Goal: Transaction & Acquisition: Purchase product/service

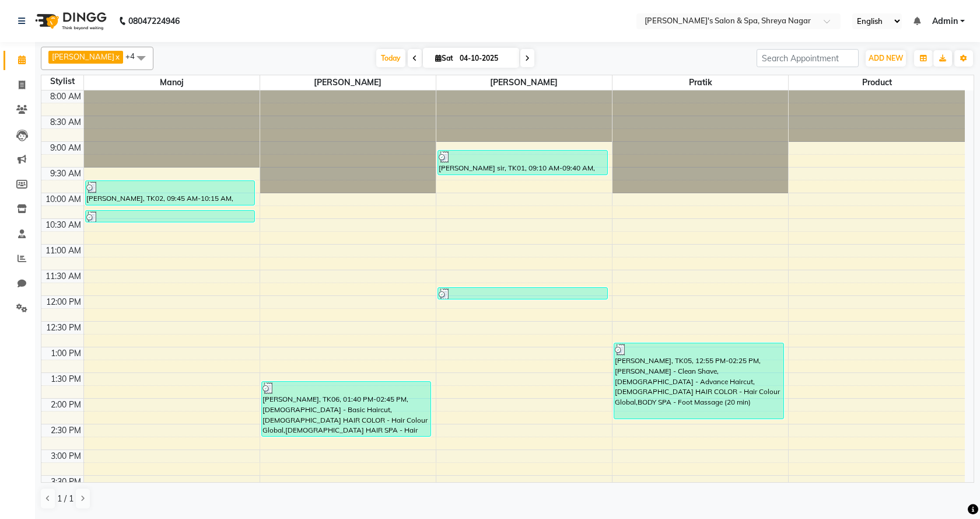
scroll to position [175, 0]
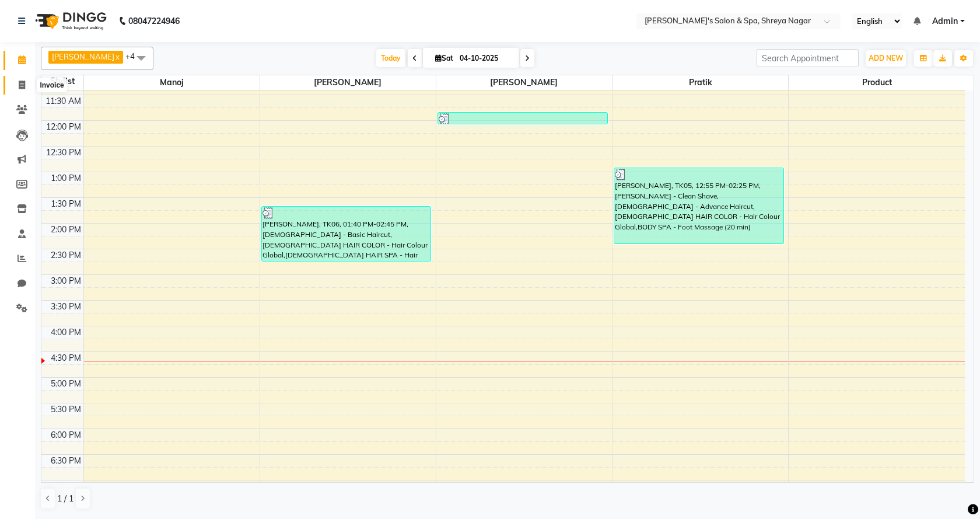
click at [22, 81] on icon at bounding box center [22, 85] width 6 height 9
select select "service"
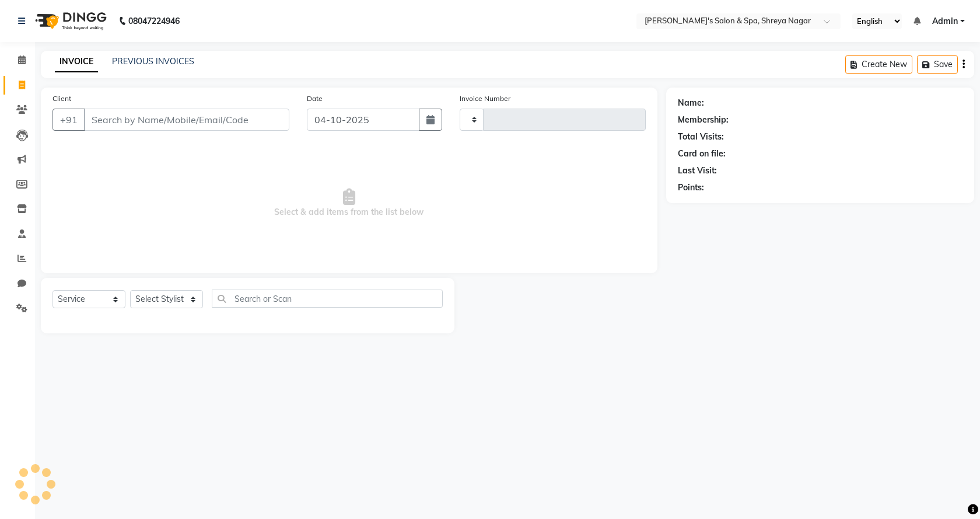
type input "3275"
select select "7591"
drag, startPoint x: 183, startPoint y: 289, endPoint x: 184, endPoint y: 298, distance: 9.4
click at [184, 291] on div "Select Service Product Membership Package Voucher Prepaid Gift Card Select Styl…" at bounding box center [248, 305] width 414 height 55
click at [185, 299] on select "Select Stylist [PERSON_NAME] [PERSON_NAME] [PERSON_NAME] Product Reception" at bounding box center [166, 299] width 73 height 18
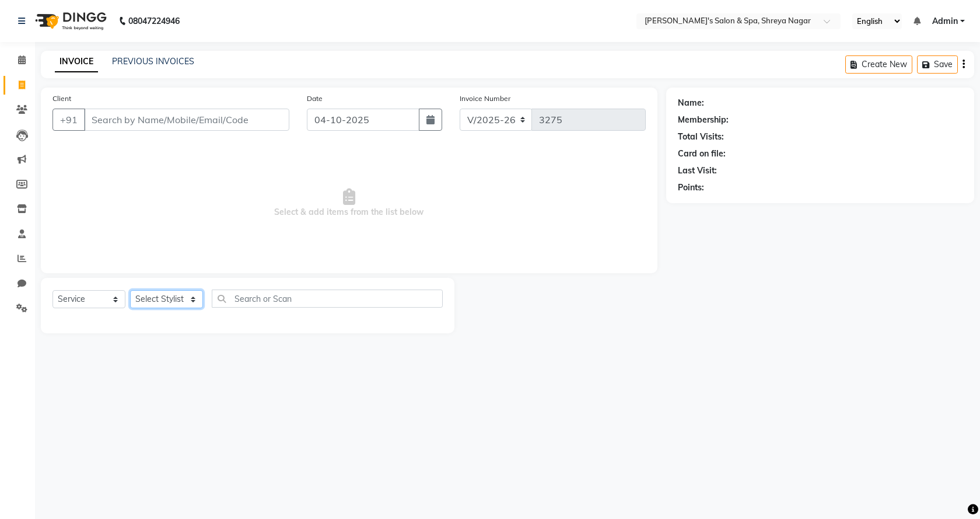
select select "67479"
click at [130, 290] on select "Select Stylist [PERSON_NAME] [PERSON_NAME] [PERSON_NAME] Product Reception" at bounding box center [166, 299] width 73 height 18
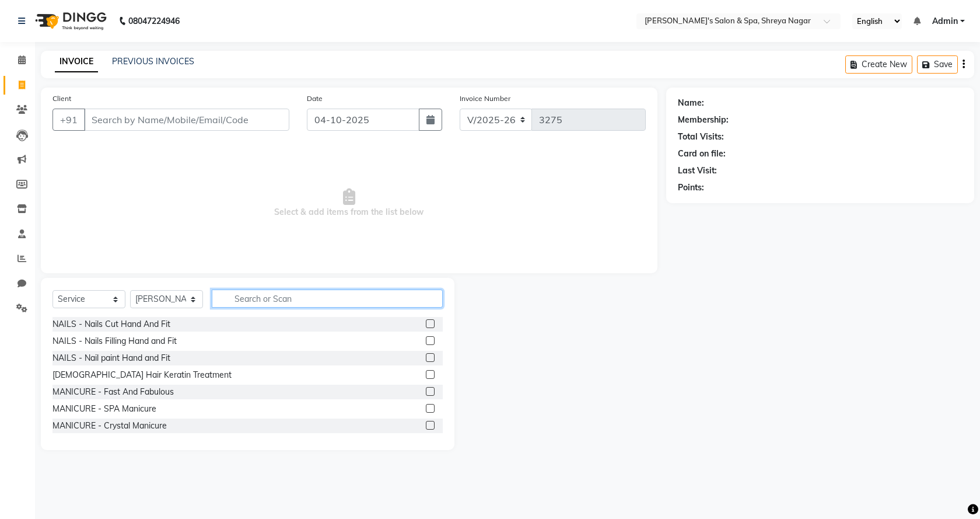
click at [382, 298] on input "text" at bounding box center [327, 298] width 231 height 18
click at [391, 282] on div "Select Service Product Membership Package Voucher Prepaid Gift Card Select Styl…" at bounding box center [248, 364] width 414 height 172
click at [374, 298] on input "text" at bounding box center [327, 298] width 231 height 18
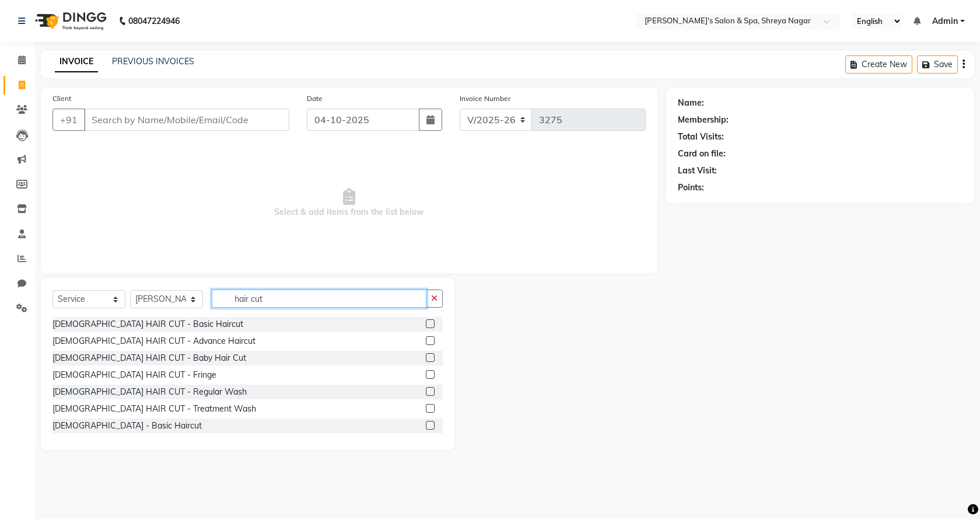
scroll to position [36, 0]
type input "hair cut"
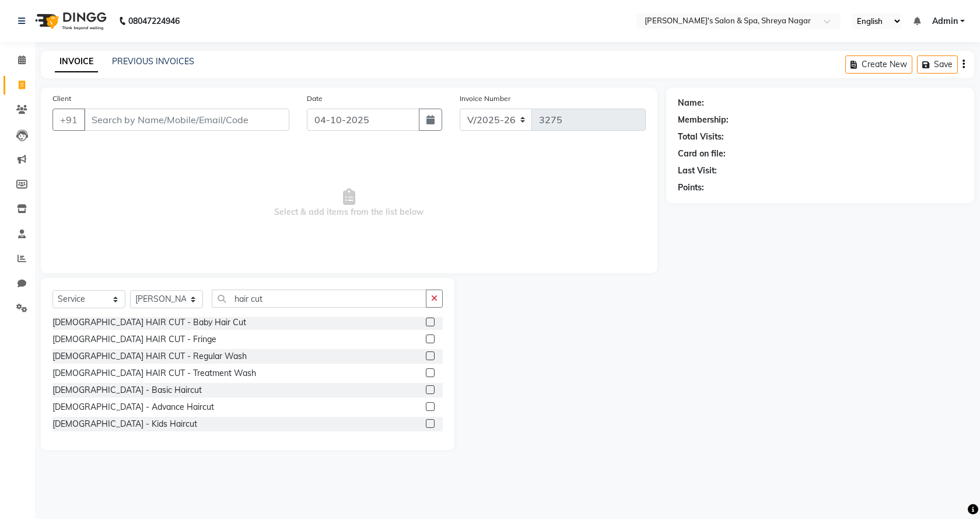
click at [426, 389] on label at bounding box center [430, 389] width 9 height 9
click at [426, 389] on input "checkbox" at bounding box center [430, 390] width 8 height 8
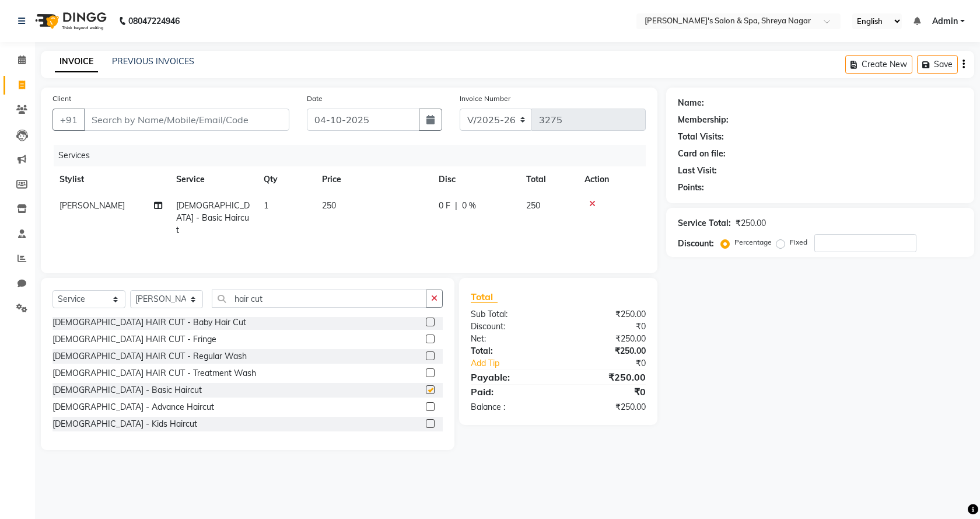
checkbox input "false"
click at [433, 298] on icon "button" at bounding box center [434, 298] width 6 height 8
click at [391, 294] on input "text" at bounding box center [327, 298] width 231 height 18
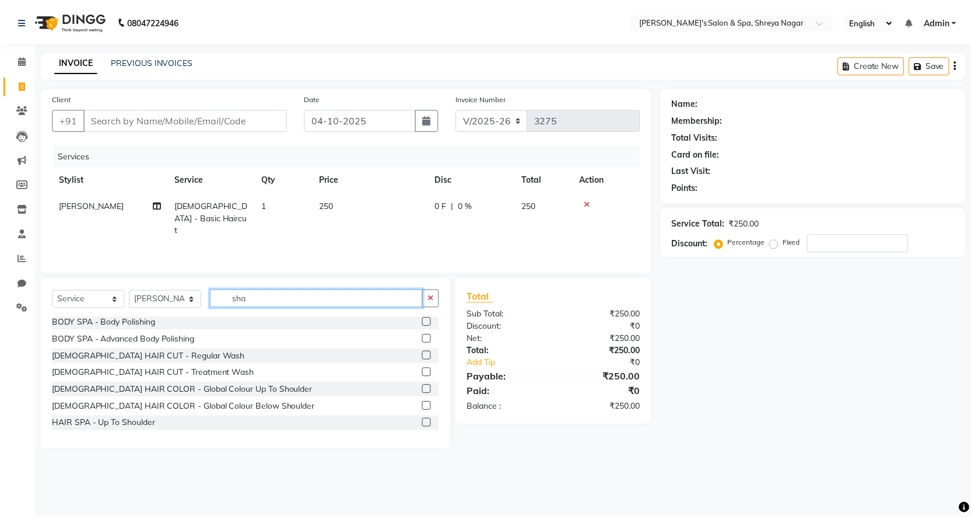
scroll to position [0, 0]
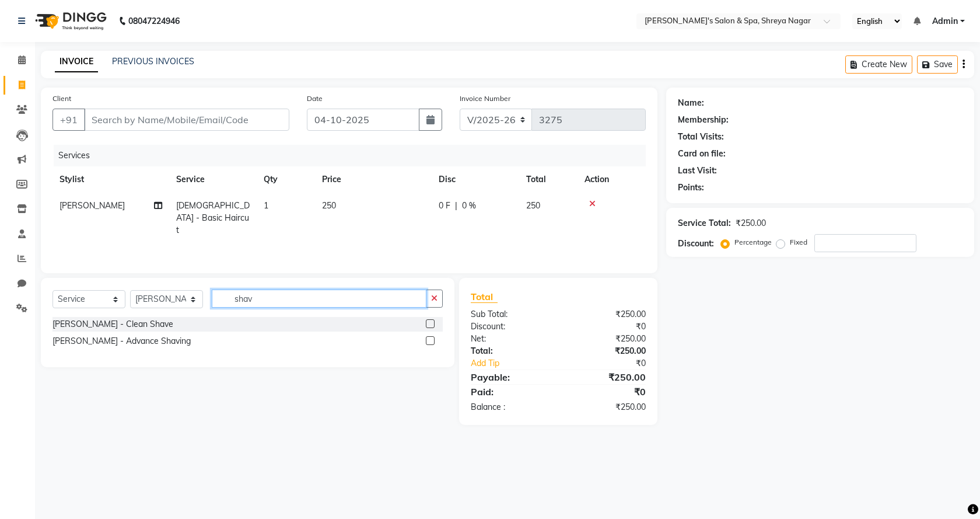
type input "shav"
click at [432, 323] on label at bounding box center [430, 323] width 9 height 9
click at [432, 323] on input "checkbox" at bounding box center [430, 324] width 8 height 8
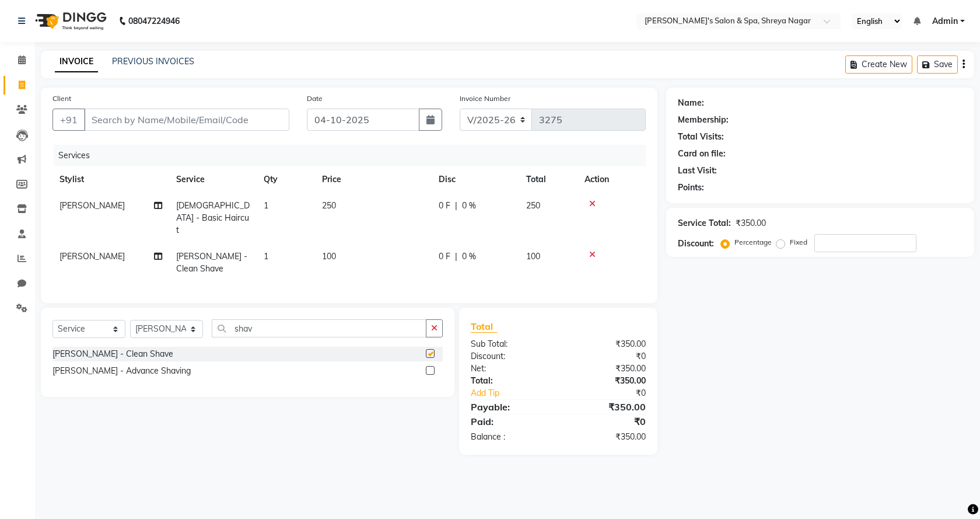
checkbox input "false"
click at [407, 321] on input "shav" at bounding box center [319, 328] width 215 height 18
type input "s"
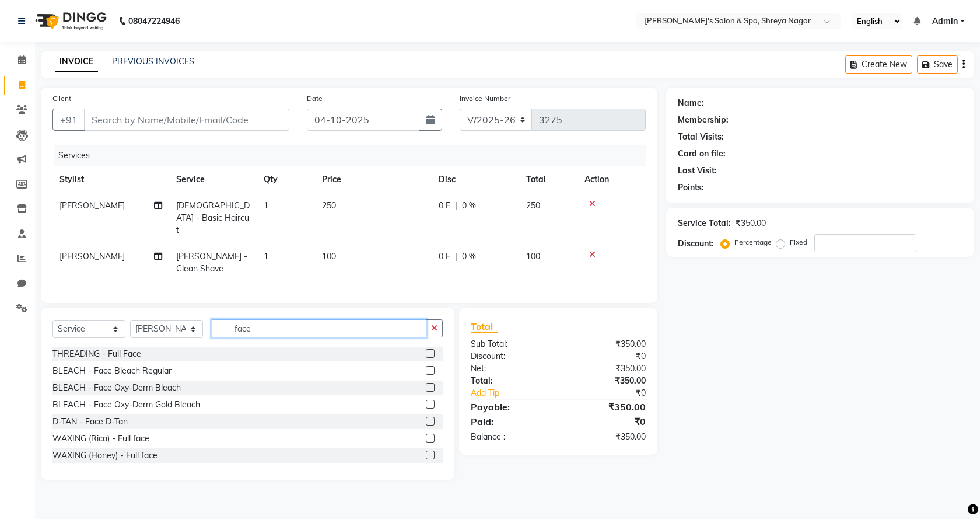
type input "face"
click at [426, 417] on label at bounding box center [430, 421] width 9 height 9
click at [426, 418] on input "checkbox" at bounding box center [430, 422] width 8 height 8
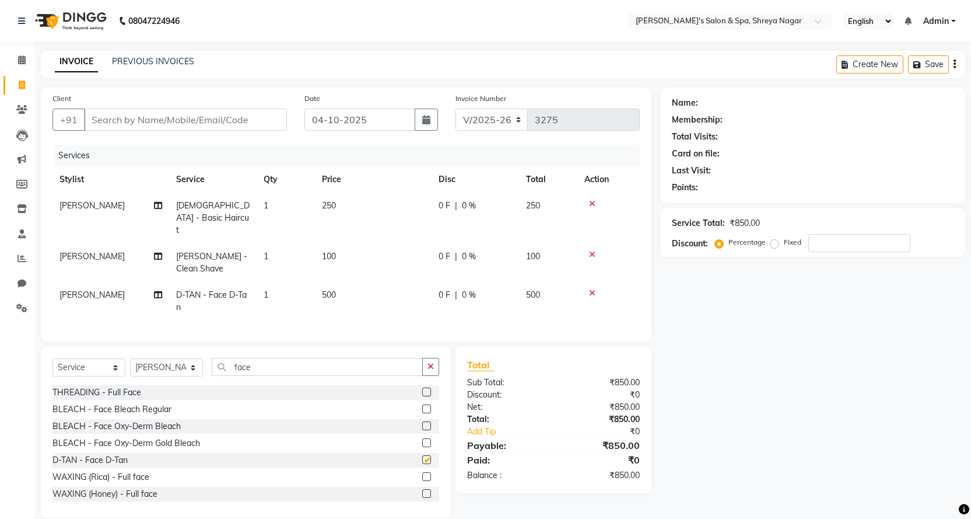
checkbox input "false"
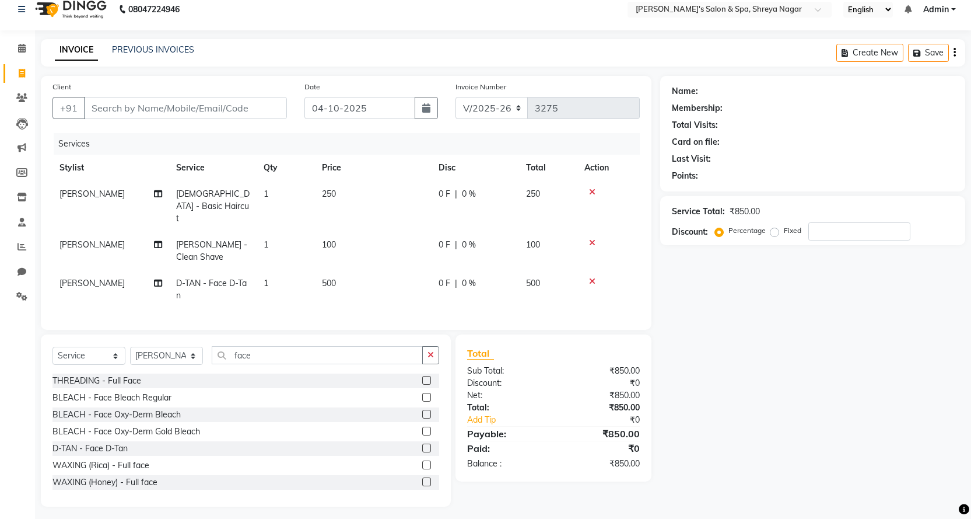
scroll to position [13, 0]
click at [207, 120] on div "Client +91" at bounding box center [170, 103] width 252 height 48
click at [208, 113] on input "Client" at bounding box center [185, 106] width 203 height 22
click at [211, 101] on input "Client" at bounding box center [185, 106] width 203 height 22
type input "9"
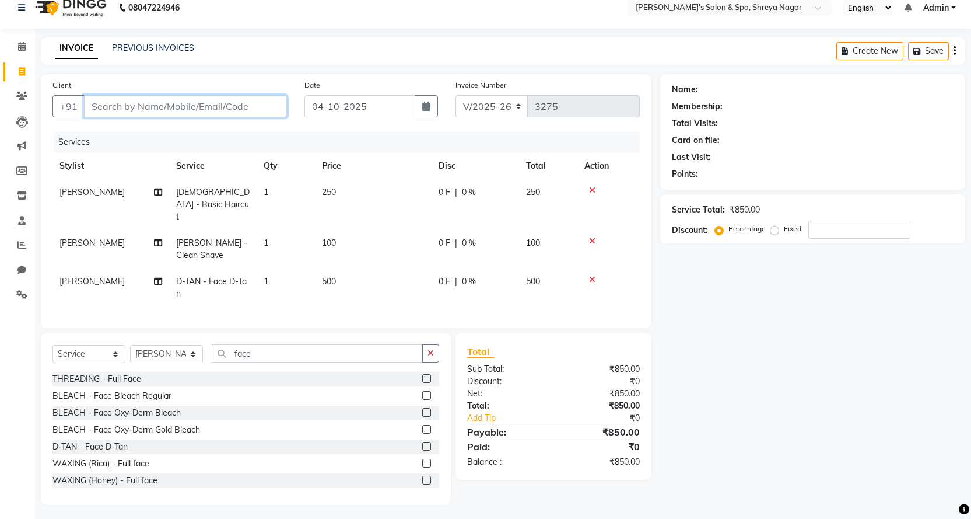
type input "0"
type input "9545403020"
click at [260, 110] on span "Add Client" at bounding box center [257, 106] width 46 height 12
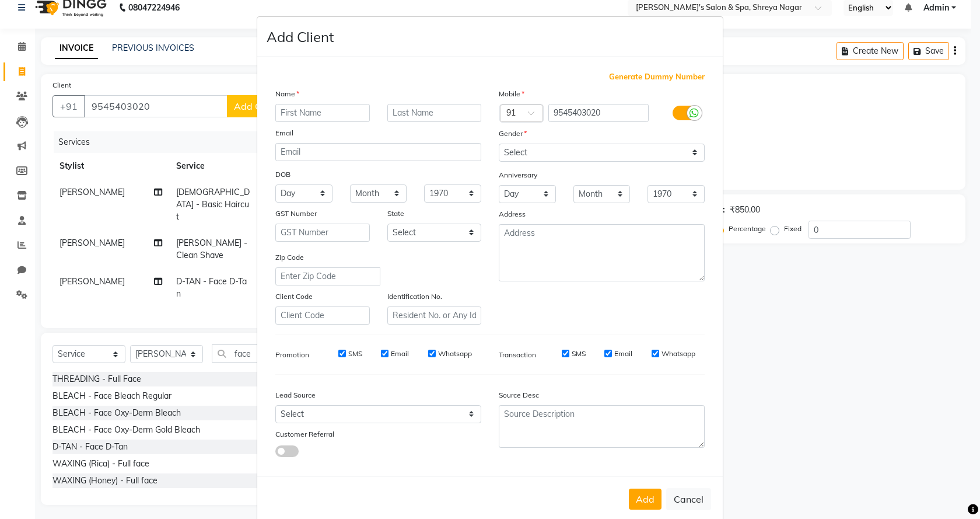
click at [317, 117] on input "text" at bounding box center [322, 113] width 95 height 18
click at [304, 124] on div "Name Email DOB Day 01 02 03 04 05 06 07 08 09 10 11 12 13 14 15 16 17 18 19 20 …" at bounding box center [378, 206] width 223 height 237
click at [312, 116] on input "text" at bounding box center [322, 113] width 95 height 18
type input "[DATE]"
click at [446, 106] on input "text" at bounding box center [434, 113] width 95 height 18
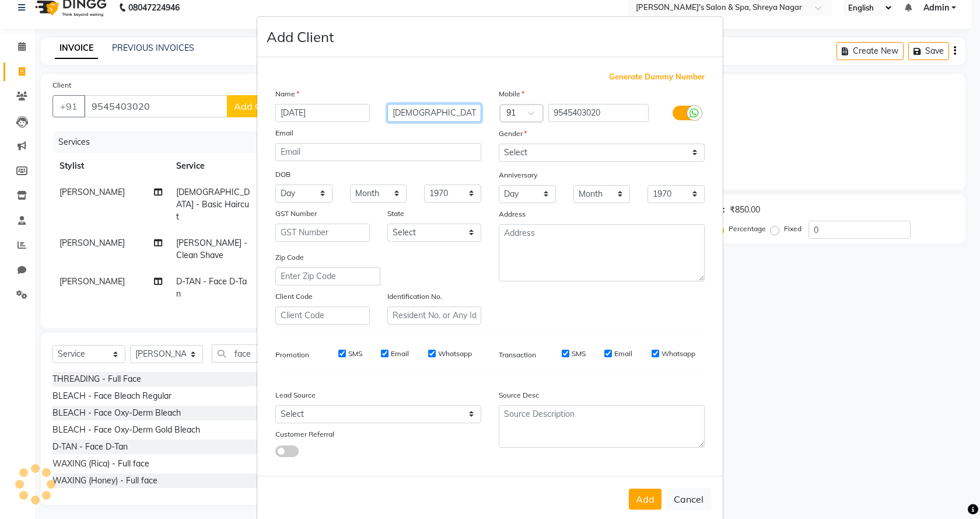
type input "[DEMOGRAPHIC_DATA]"
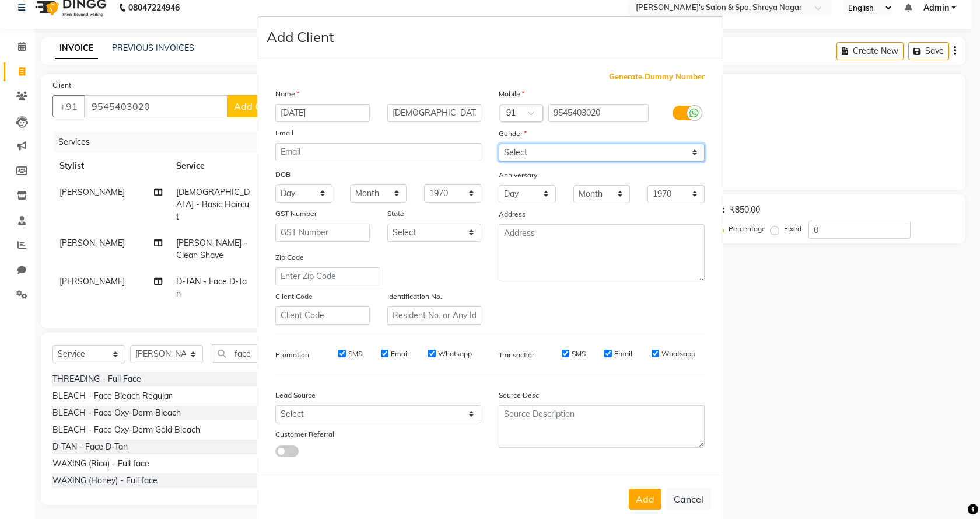
click at [511, 149] on select "Select [DEMOGRAPHIC_DATA] [DEMOGRAPHIC_DATA] Other Prefer Not To Say" at bounding box center [602, 153] width 206 height 18
select select "[DEMOGRAPHIC_DATA]"
click at [499, 144] on select "Select [DEMOGRAPHIC_DATA] [DEMOGRAPHIC_DATA] Other Prefer Not To Say" at bounding box center [602, 153] width 206 height 18
click at [645, 500] on button "Add" at bounding box center [645, 498] width 33 height 21
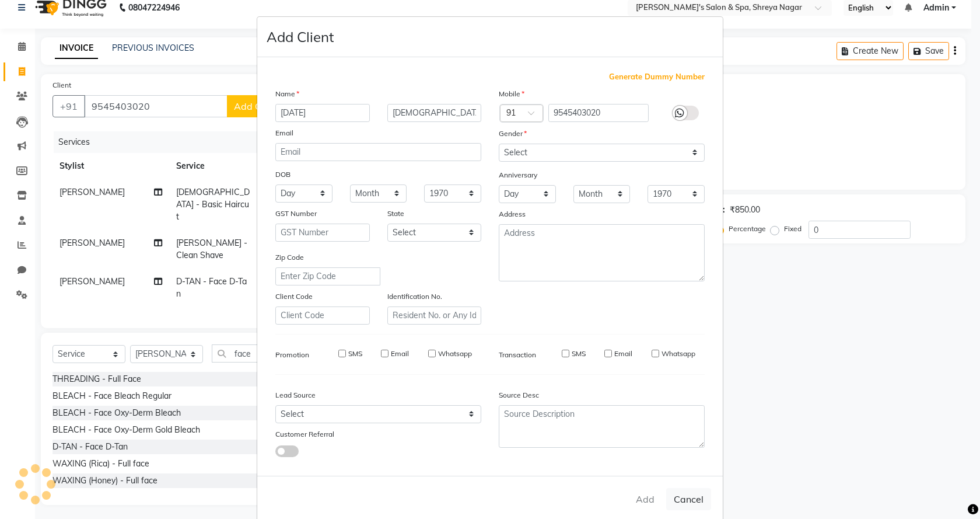
select select
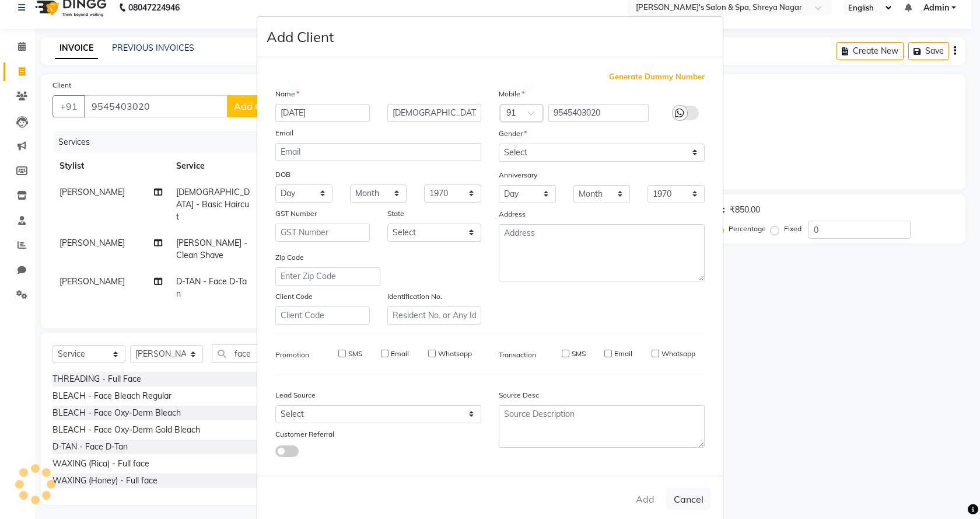
select select
checkbox input "false"
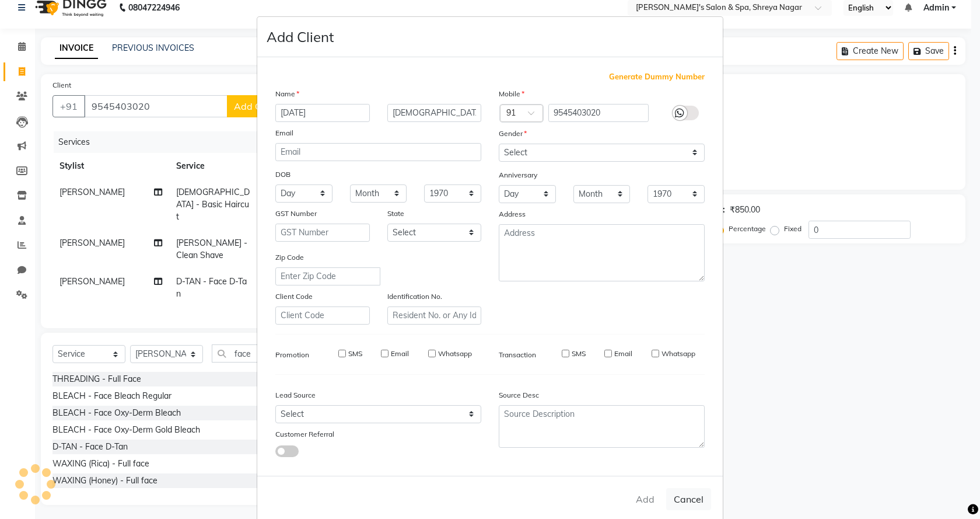
checkbox input "false"
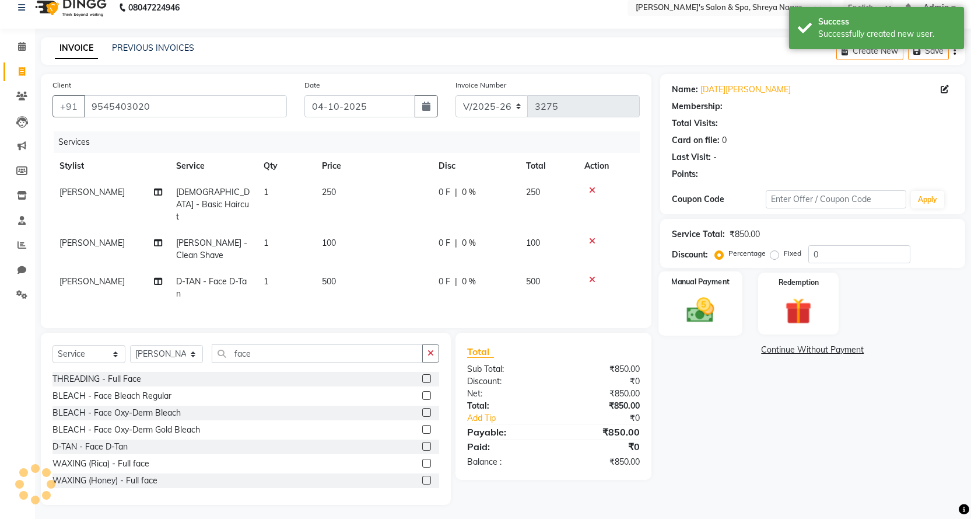
select select "1: Object"
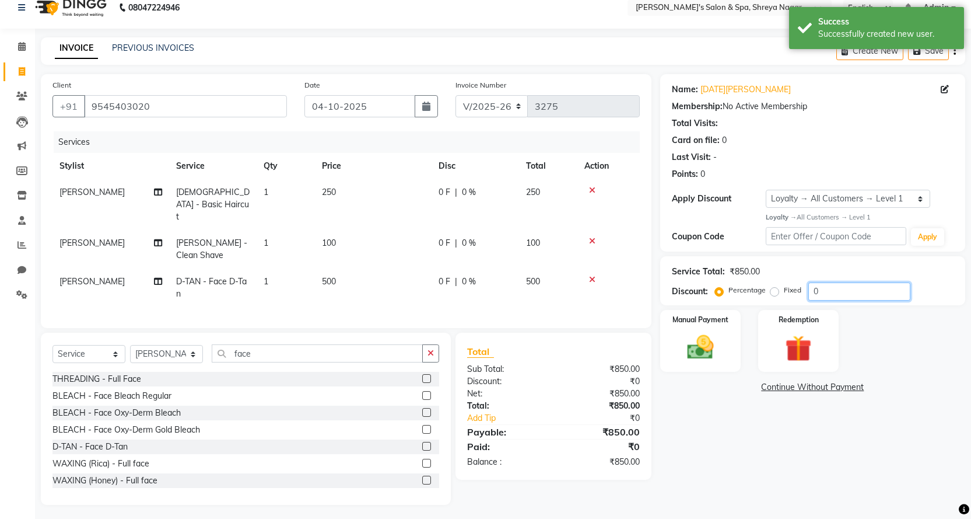
click at [835, 293] on input "0" at bounding box center [860, 291] width 102 height 18
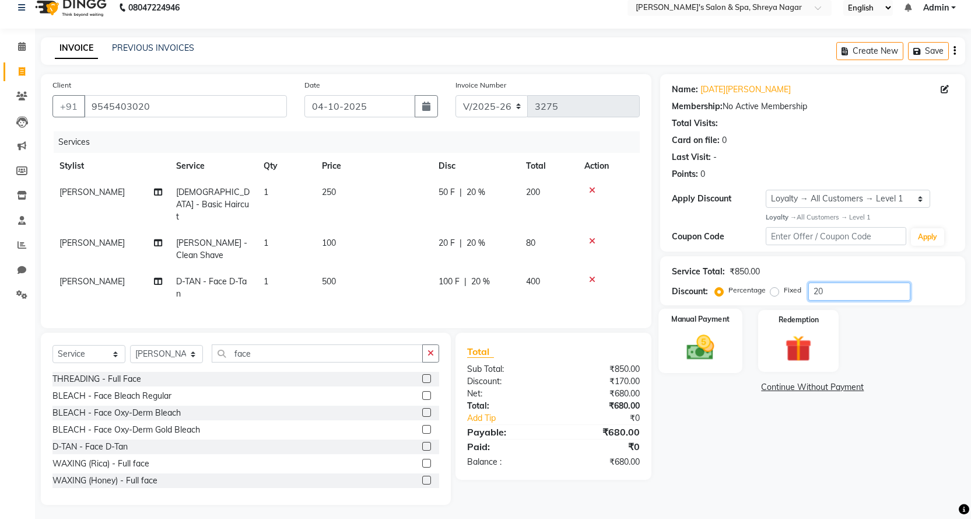
type input "20"
click at [709, 345] on img at bounding box center [700, 347] width 45 height 32
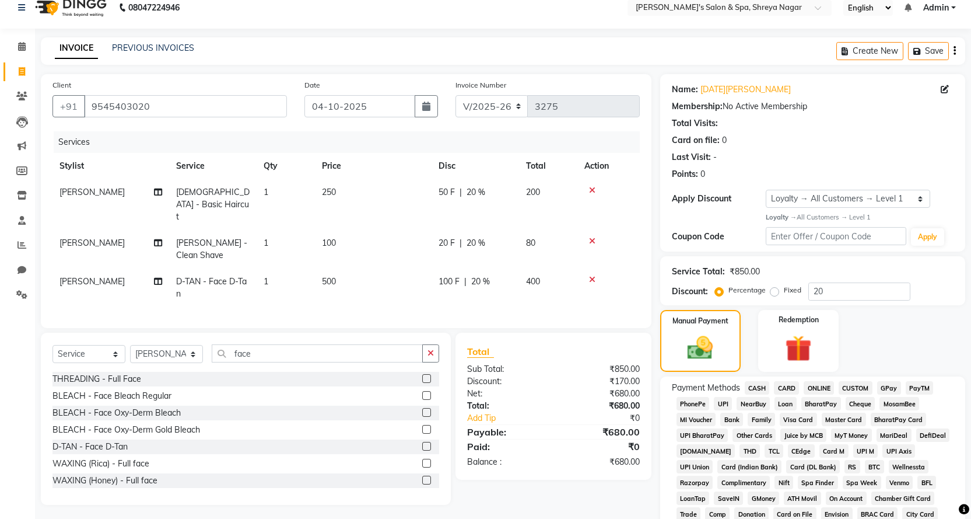
click at [757, 383] on span "CASH" at bounding box center [757, 387] width 25 height 13
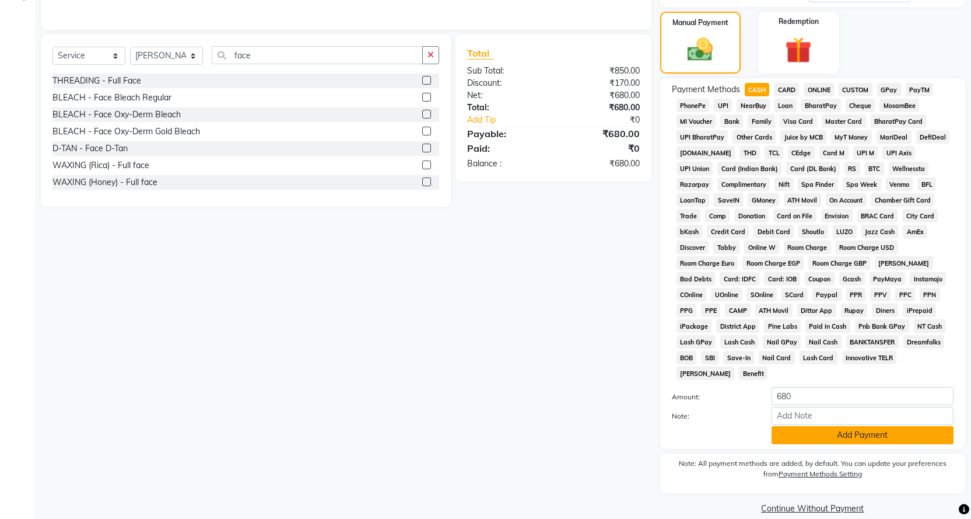
click at [838, 426] on button "Add Payment" at bounding box center [863, 435] width 182 height 18
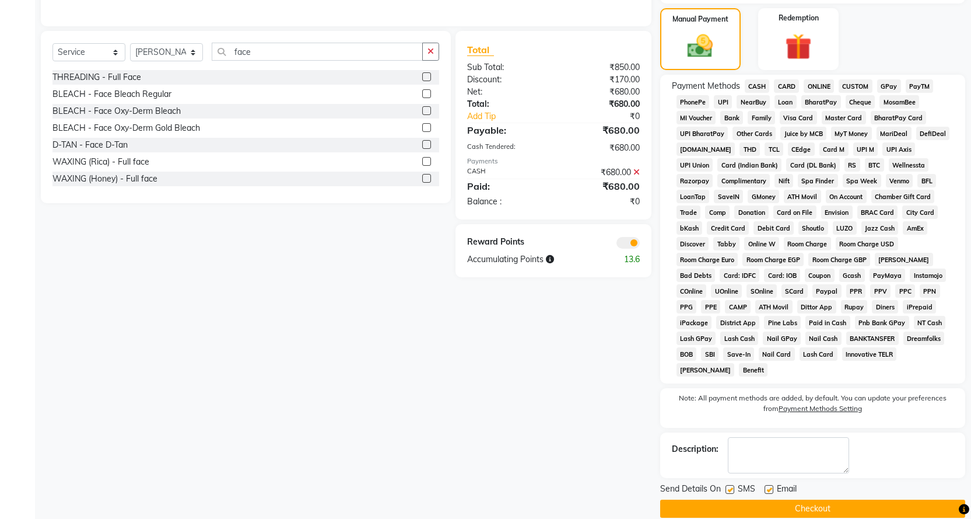
scroll to position [316, 0]
click at [833, 499] on button "Checkout" at bounding box center [812, 508] width 305 height 18
